Goal: Use online tool/utility

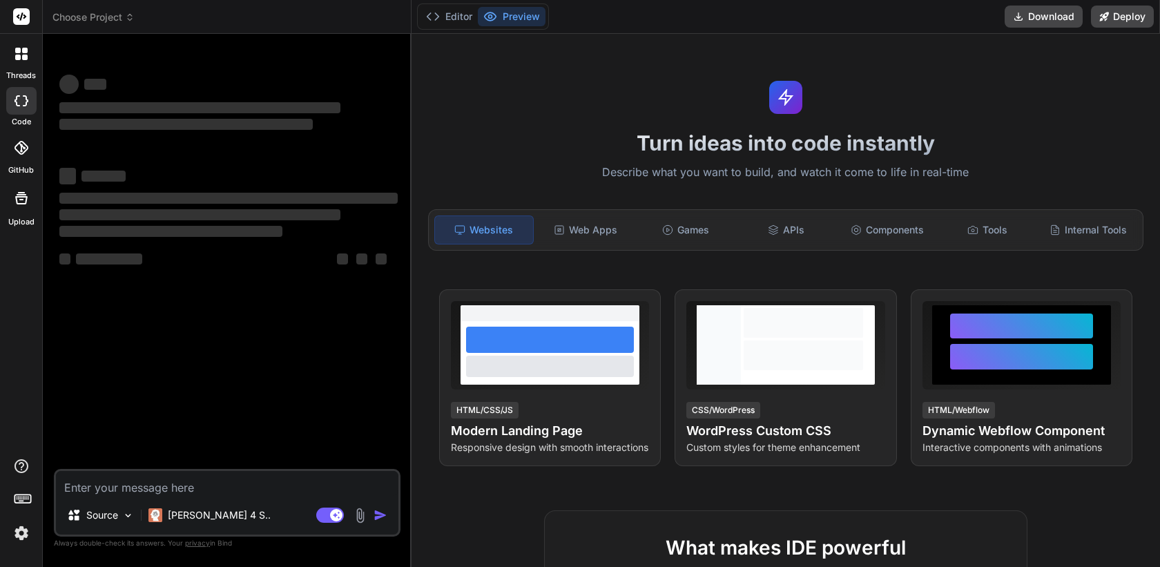
click at [23, 538] on img at bounding box center [21, 532] width 23 height 23
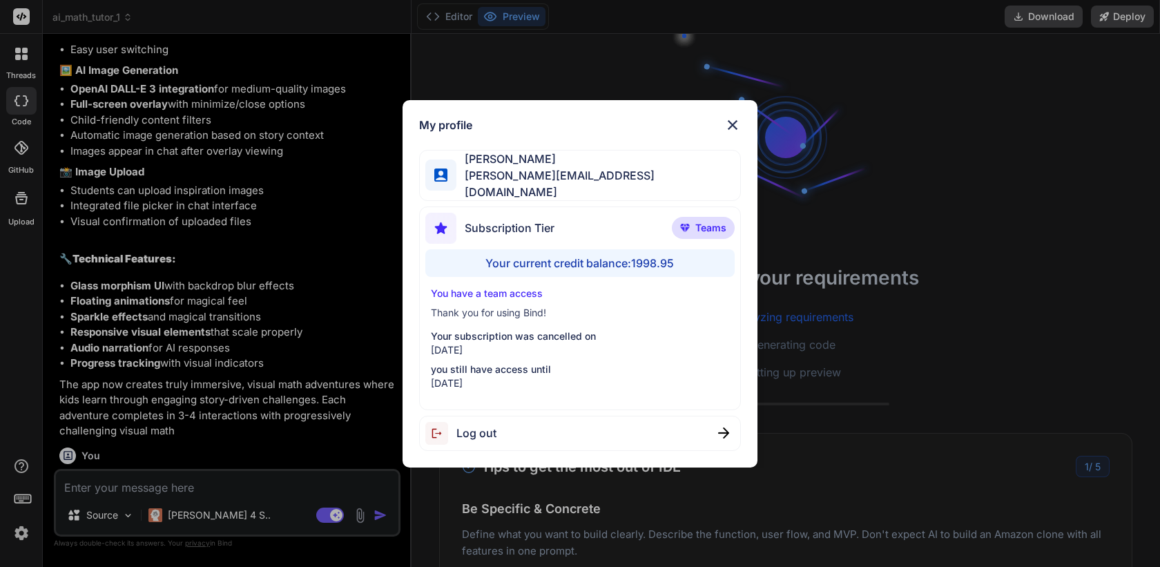
click at [734, 126] on img at bounding box center [732, 125] width 17 height 17
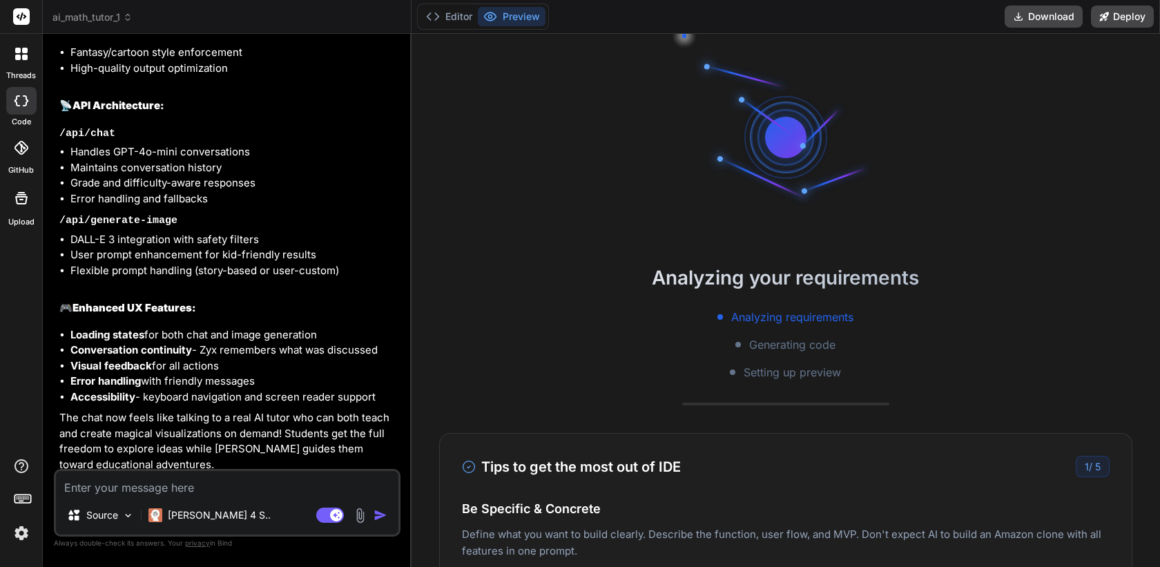
scroll to position [4479, 0]
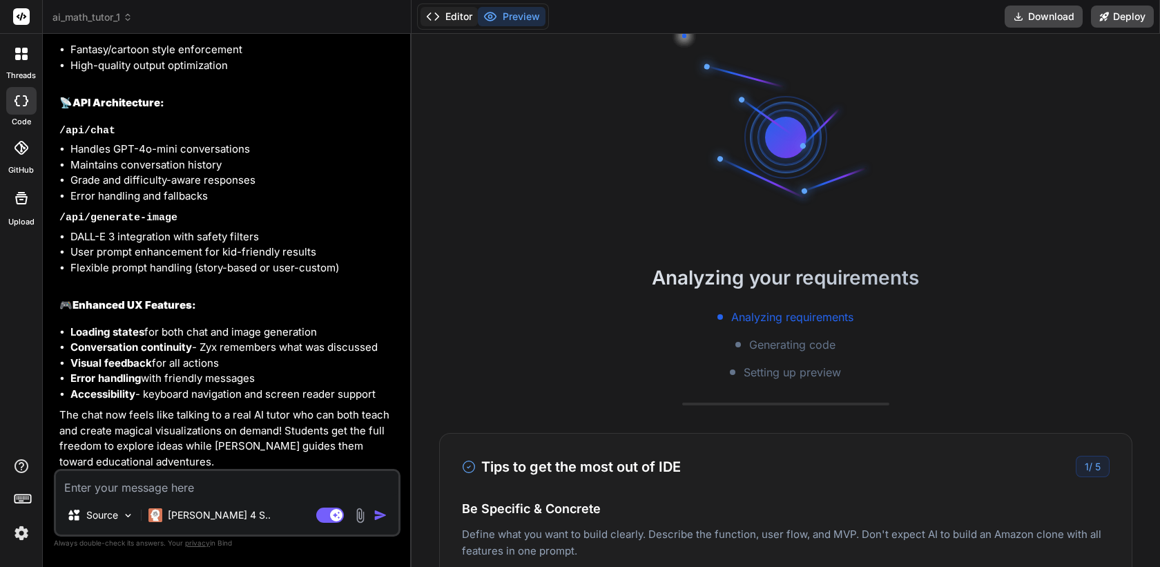
click at [452, 20] on button "Editor" at bounding box center [448, 16] width 57 height 19
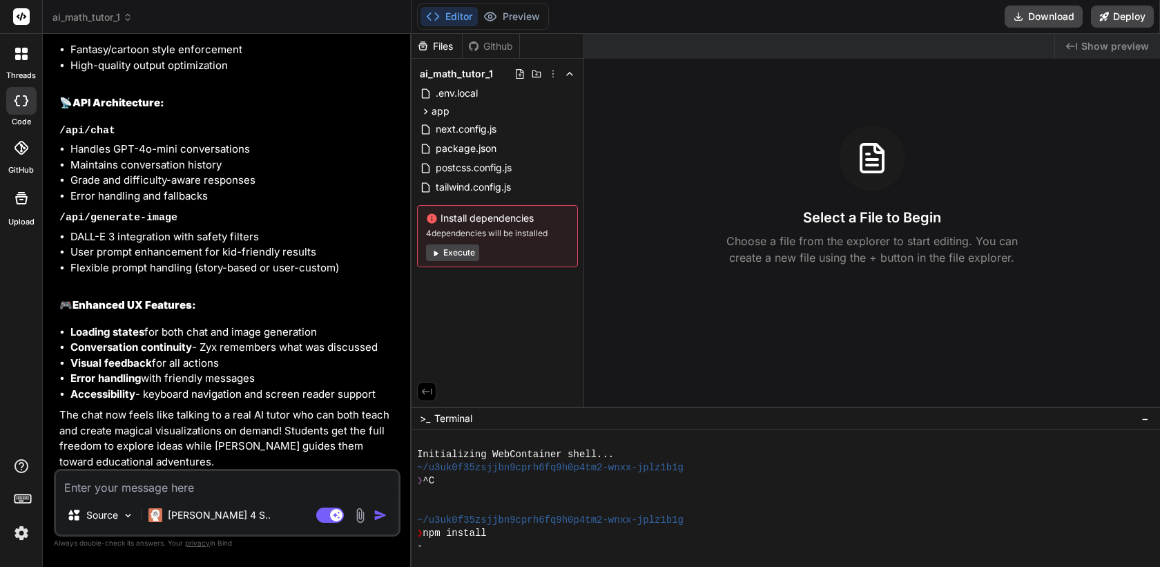
type textarea "x"
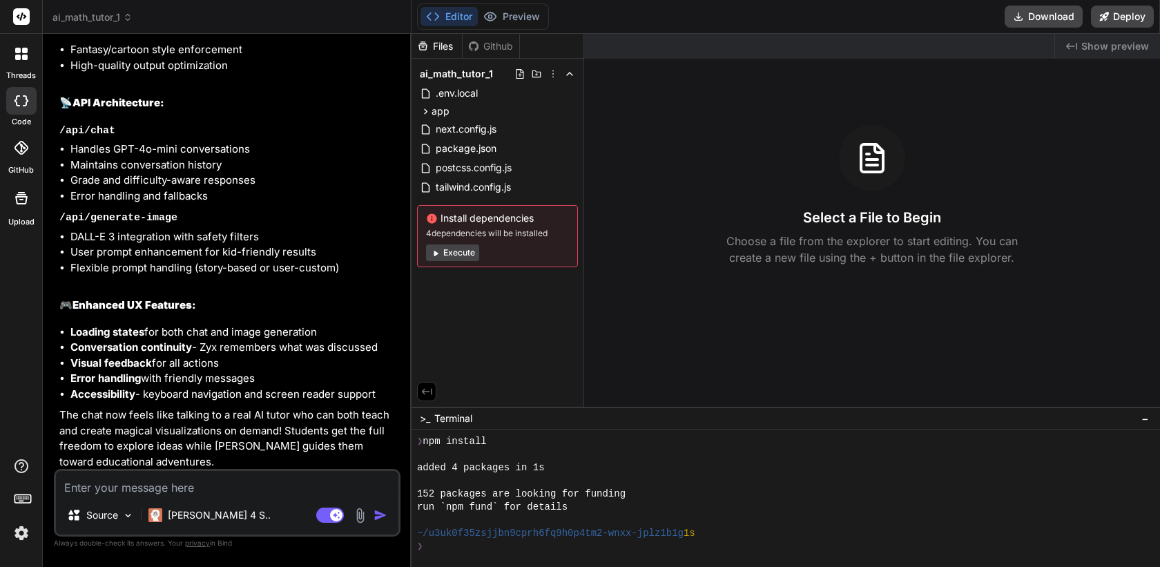
scroll to position [315, 0]
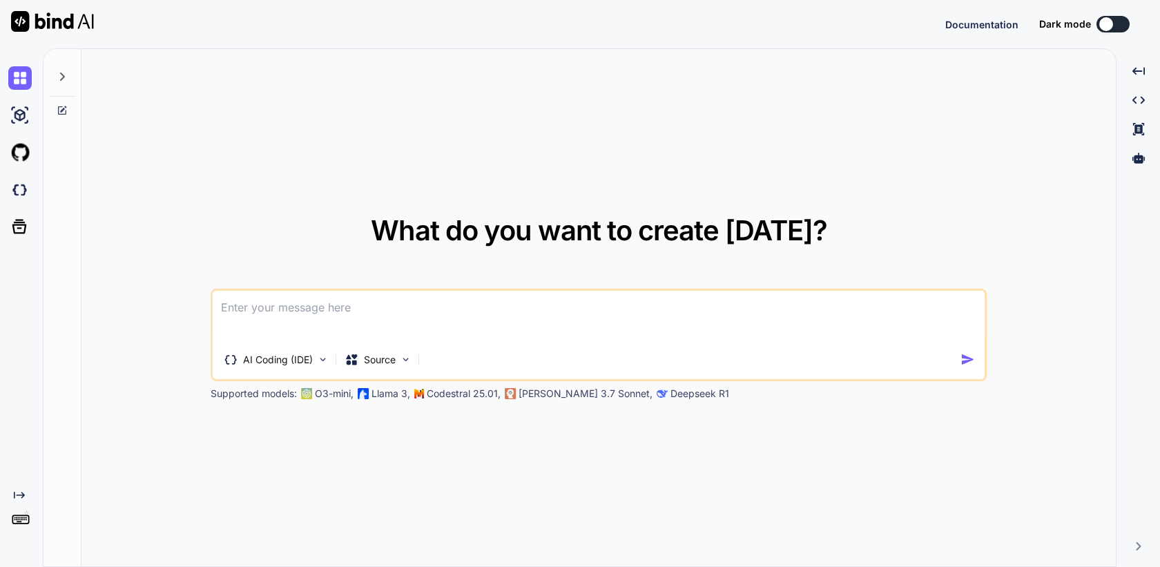
type textarea "x"
